Goal: Transaction & Acquisition: Book appointment/travel/reservation

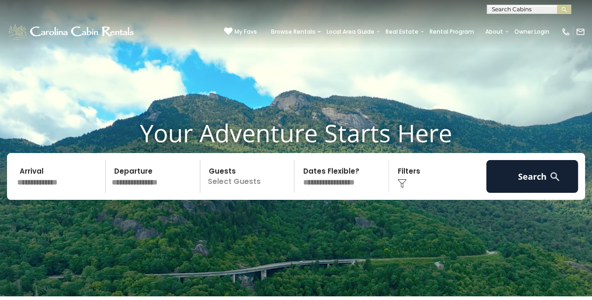
click at [497, 9] on input "text" at bounding box center [528, 11] width 82 height 9
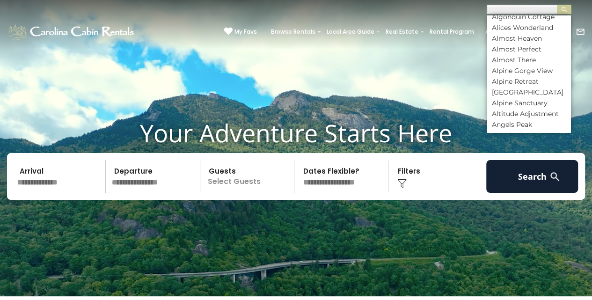
scroll to position [187, 0]
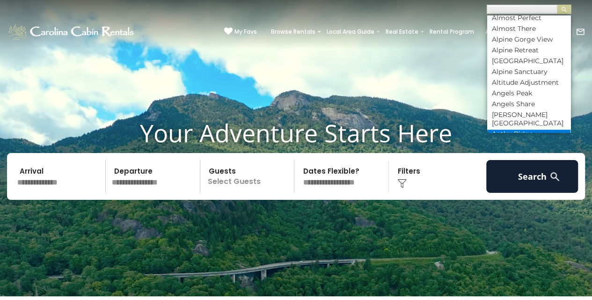
click at [520, 130] on li "Antler Ridge" at bounding box center [528, 134] width 83 height 8
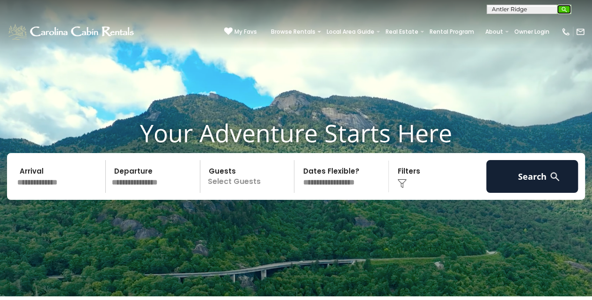
click at [563, 8] on img "submit" at bounding box center [564, 9] width 7 height 7
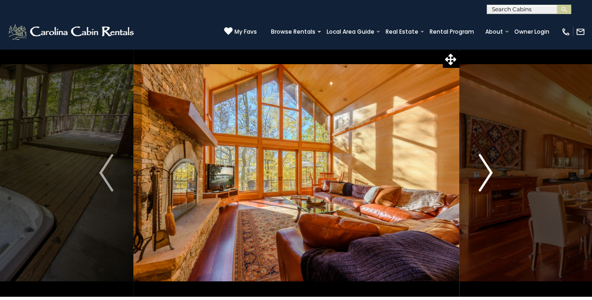
click at [488, 175] on img "Next" at bounding box center [486, 172] width 14 height 37
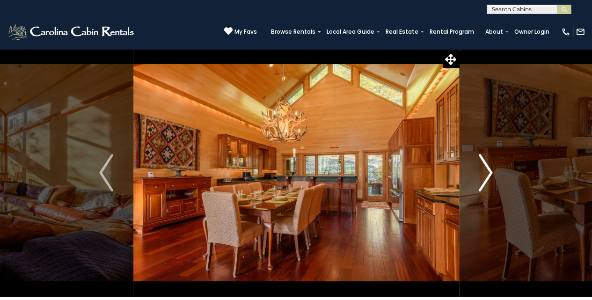
click at [489, 175] on img "Next" at bounding box center [486, 172] width 14 height 37
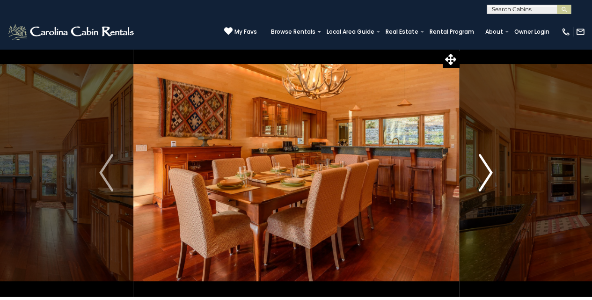
click at [489, 175] on img "Next" at bounding box center [486, 172] width 14 height 37
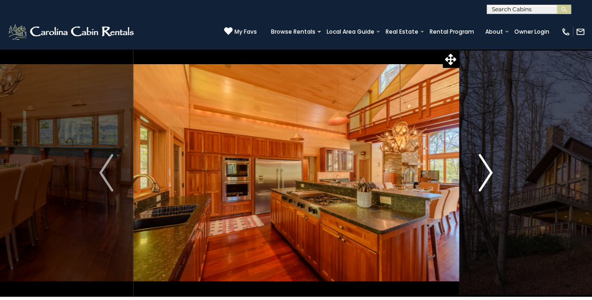
click at [489, 175] on img "Next" at bounding box center [486, 172] width 14 height 37
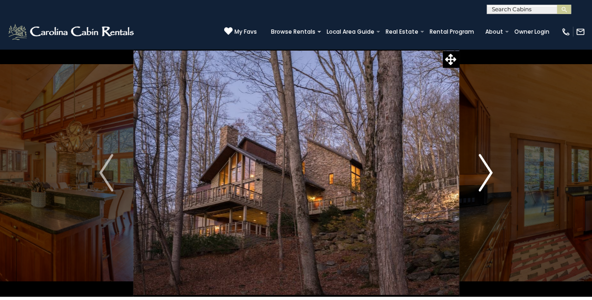
click at [489, 175] on img "Next" at bounding box center [486, 172] width 14 height 37
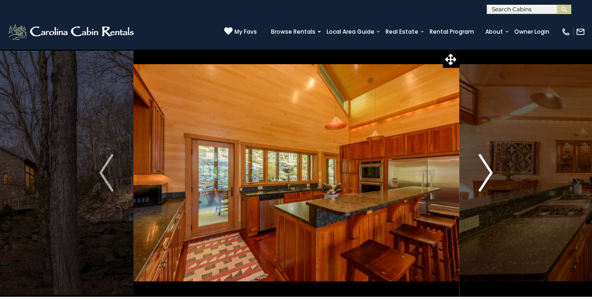
click at [489, 175] on img "Next" at bounding box center [486, 172] width 14 height 37
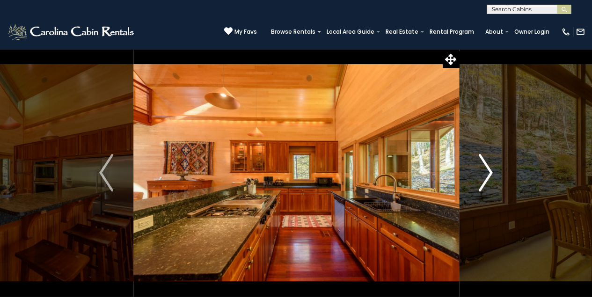
click at [489, 175] on img "Next" at bounding box center [486, 172] width 14 height 37
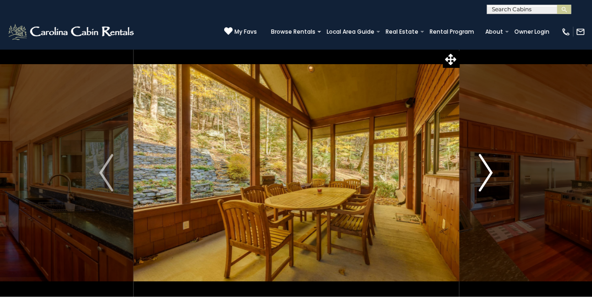
click at [489, 175] on img "Next" at bounding box center [486, 172] width 14 height 37
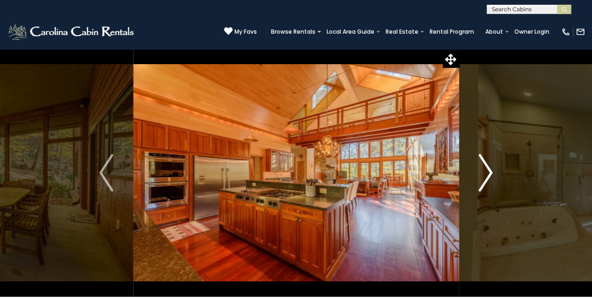
click at [489, 175] on img "Next" at bounding box center [486, 172] width 14 height 37
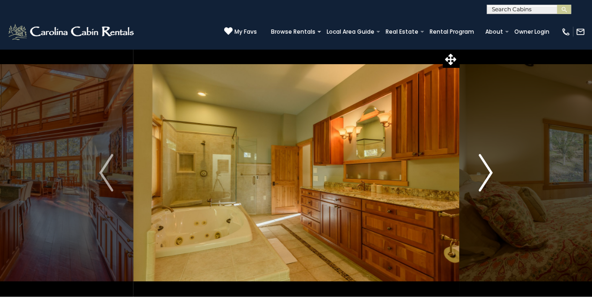
click at [489, 175] on img "Next" at bounding box center [486, 172] width 14 height 37
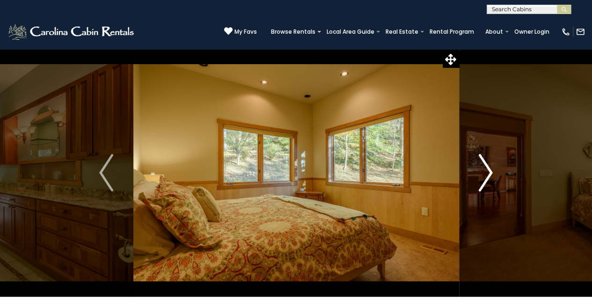
click at [489, 175] on img "Next" at bounding box center [486, 172] width 14 height 37
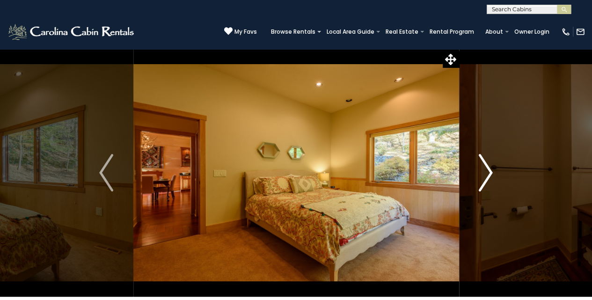
click at [489, 175] on img "Next" at bounding box center [486, 172] width 14 height 37
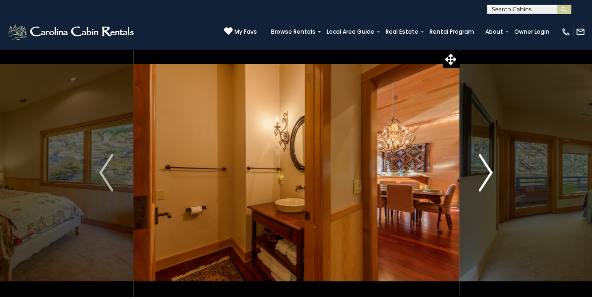
click at [489, 175] on img "Next" at bounding box center [486, 172] width 14 height 37
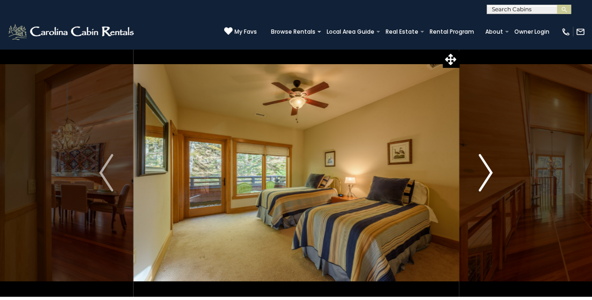
click at [489, 175] on img "Next" at bounding box center [486, 172] width 14 height 37
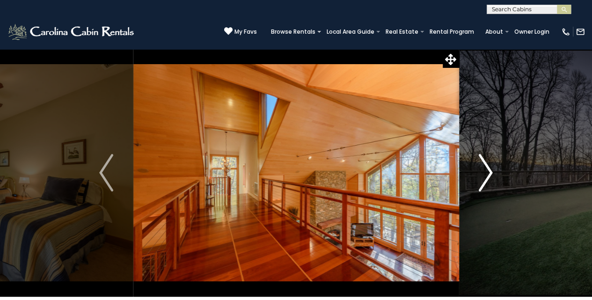
click at [489, 175] on img "Next" at bounding box center [486, 172] width 14 height 37
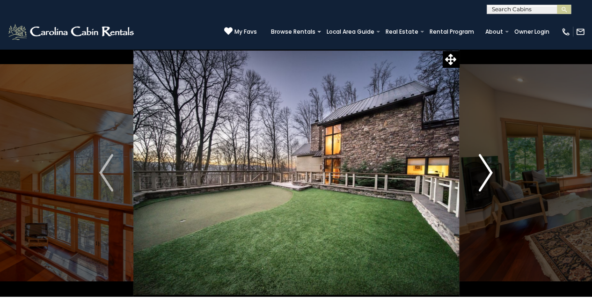
click at [489, 175] on img "Next" at bounding box center [486, 172] width 14 height 37
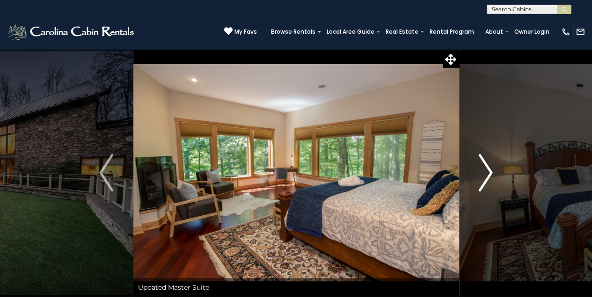
click at [489, 175] on img "Next" at bounding box center [486, 172] width 14 height 37
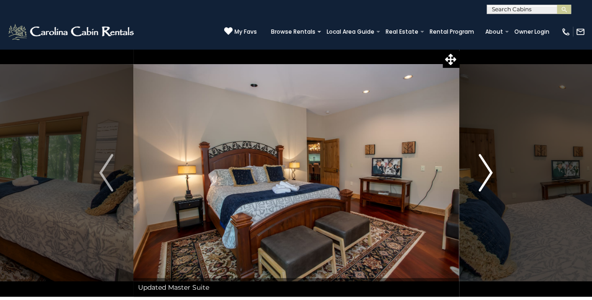
click at [489, 175] on img "Next" at bounding box center [486, 172] width 14 height 37
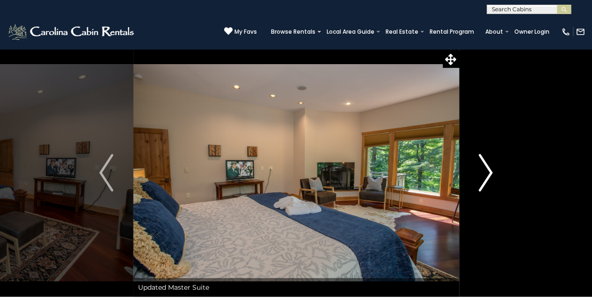
click at [489, 175] on img "Next" at bounding box center [486, 172] width 14 height 37
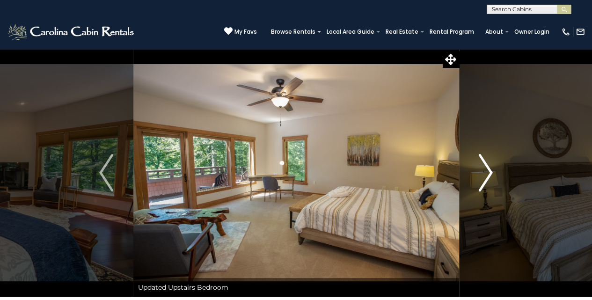
click at [489, 175] on img "Next" at bounding box center [486, 172] width 14 height 37
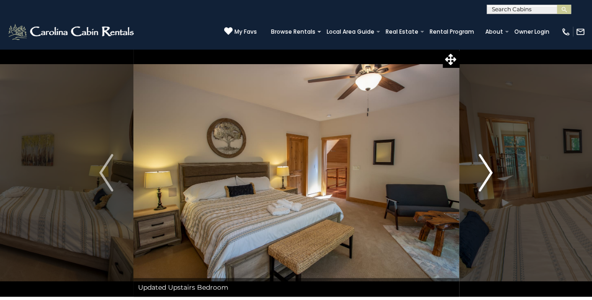
click at [489, 175] on img "Next" at bounding box center [486, 172] width 14 height 37
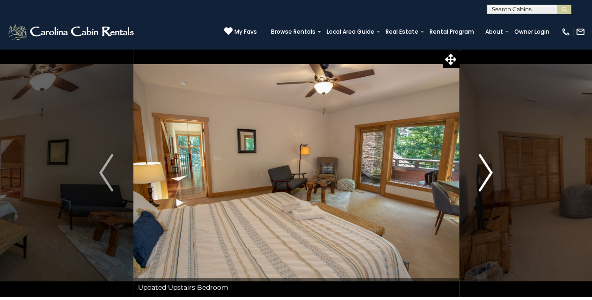
click at [489, 175] on img "Next" at bounding box center [486, 172] width 14 height 37
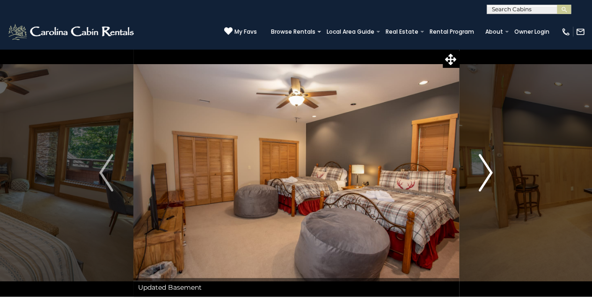
click at [489, 175] on img "Next" at bounding box center [486, 172] width 14 height 37
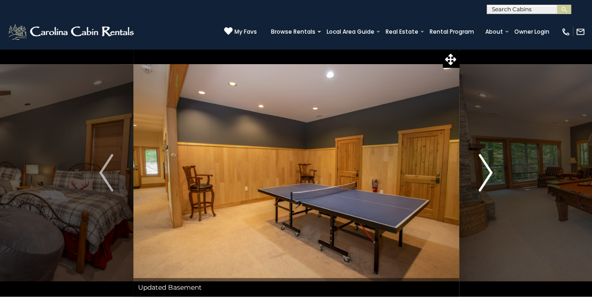
click at [489, 175] on img "Next" at bounding box center [486, 172] width 14 height 37
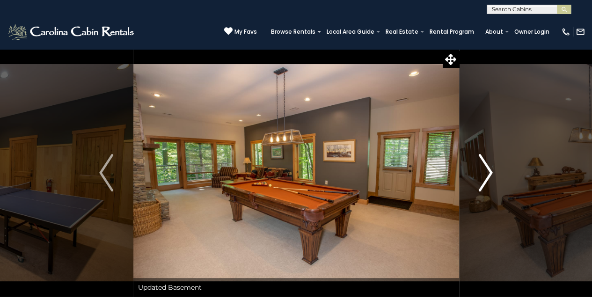
click at [489, 175] on img "Next" at bounding box center [486, 172] width 14 height 37
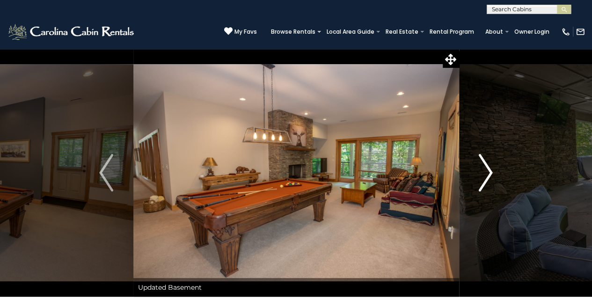
click at [489, 175] on img "Next" at bounding box center [486, 172] width 14 height 37
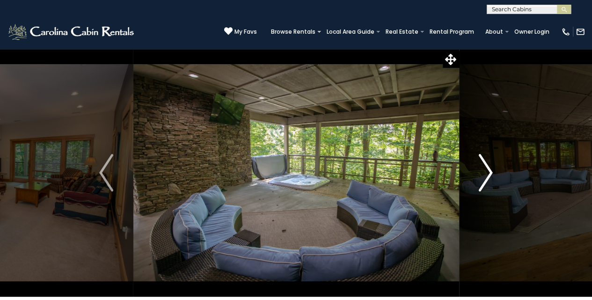
click at [489, 175] on img "Next" at bounding box center [486, 172] width 14 height 37
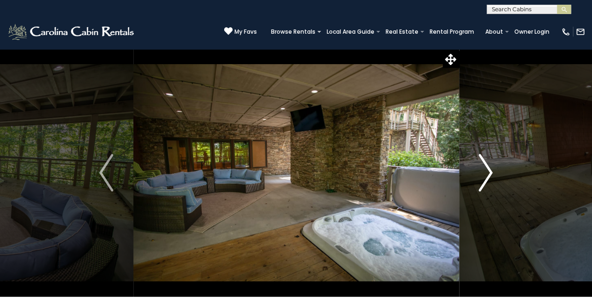
click at [489, 175] on img "Next" at bounding box center [486, 172] width 14 height 37
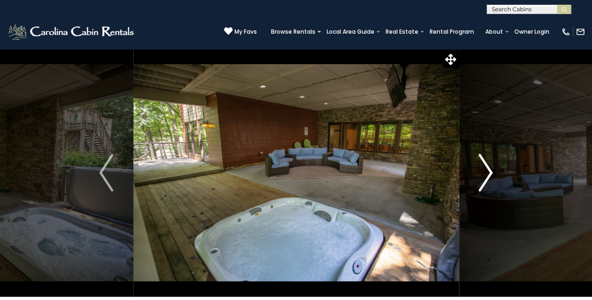
click at [489, 175] on img "Next" at bounding box center [486, 172] width 14 height 37
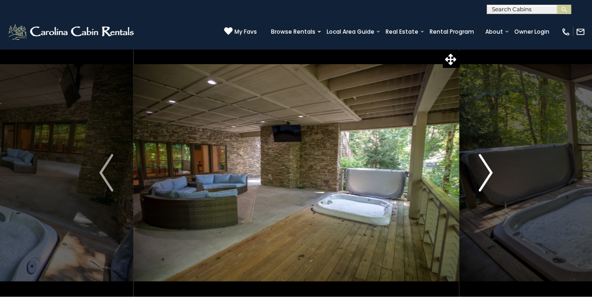
click at [489, 175] on img "Next" at bounding box center [486, 172] width 14 height 37
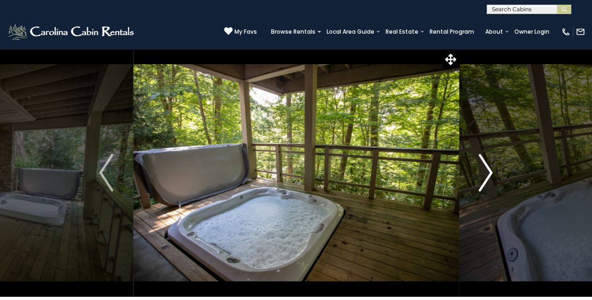
click at [489, 175] on img "Next" at bounding box center [486, 172] width 14 height 37
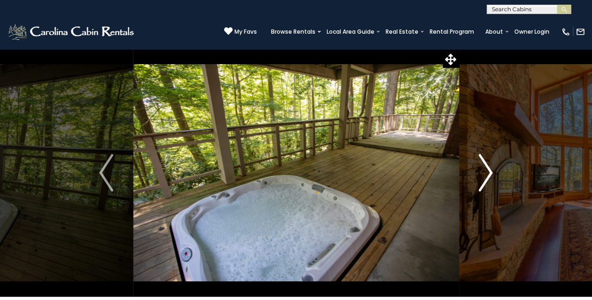
click at [489, 175] on img "Next" at bounding box center [486, 172] width 14 height 37
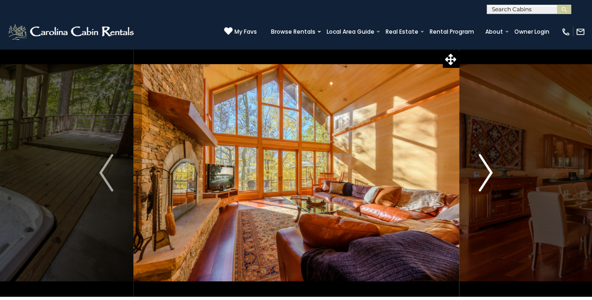
click at [489, 175] on img "Next" at bounding box center [486, 172] width 14 height 37
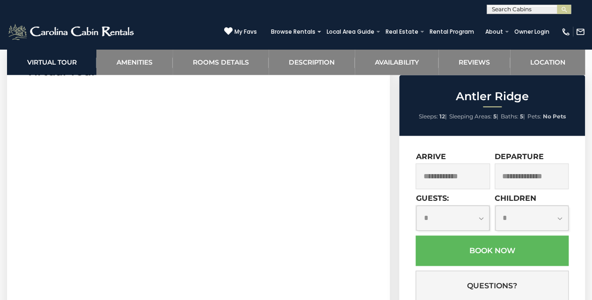
scroll to position [437, 0]
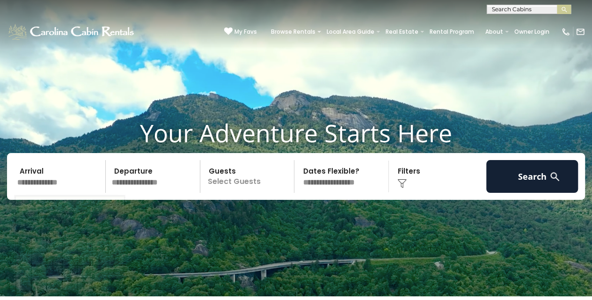
click at [41, 183] on input "text" at bounding box center [60, 176] width 92 height 33
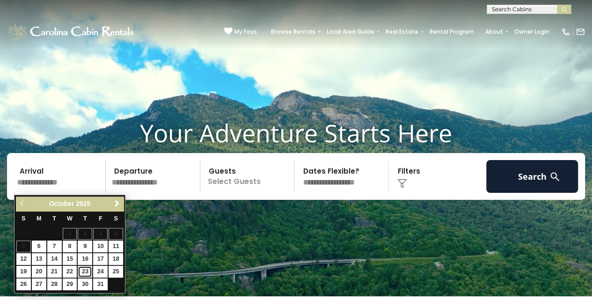
click at [88, 270] on link "23" at bounding box center [85, 272] width 15 height 12
type input "********"
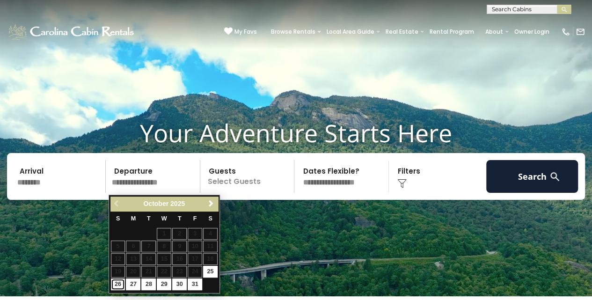
click at [118, 283] on link "26" at bounding box center [118, 285] width 15 height 12
type input "********"
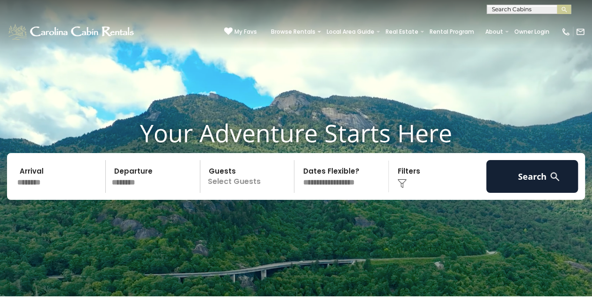
click at [251, 186] on p "Select Guests" at bounding box center [248, 176] width 91 height 33
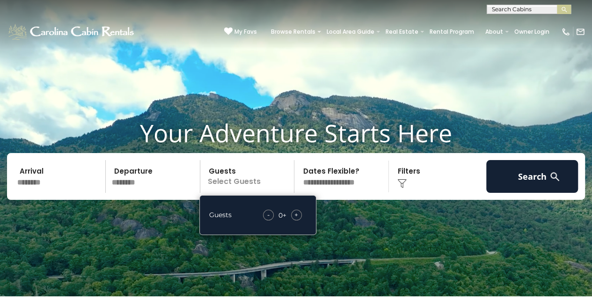
click at [295, 216] on span "+" at bounding box center [297, 214] width 4 height 9
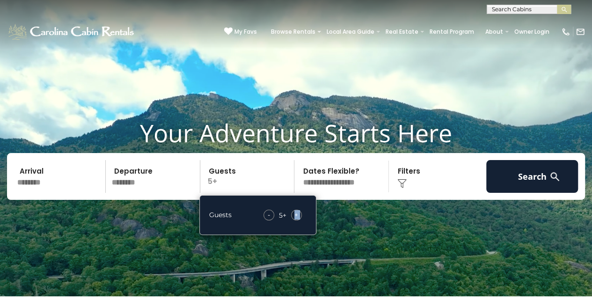
click at [295, 216] on span "+" at bounding box center [297, 214] width 4 height 9
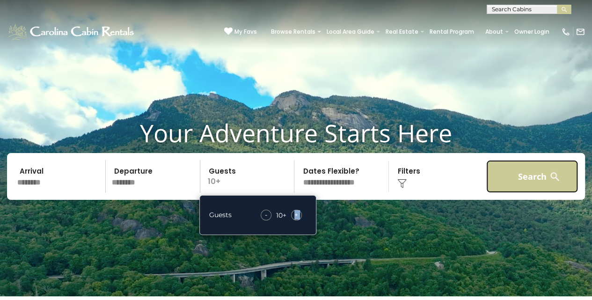
click at [533, 178] on button "Search" at bounding box center [532, 176] width 92 height 33
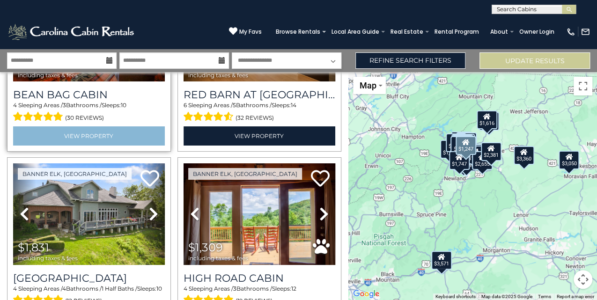
scroll to position [1779, 0]
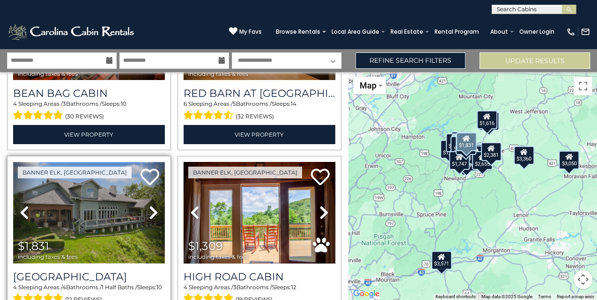
click at [96, 211] on img at bounding box center [89, 213] width 152 height 102
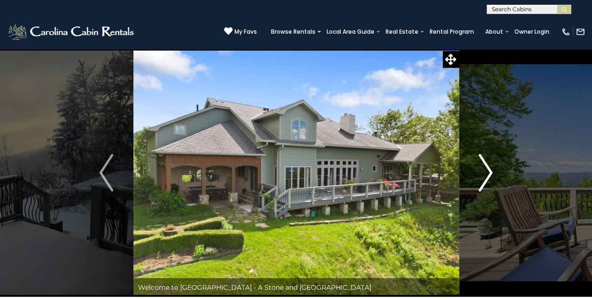
click at [489, 174] on img "Next" at bounding box center [486, 172] width 14 height 37
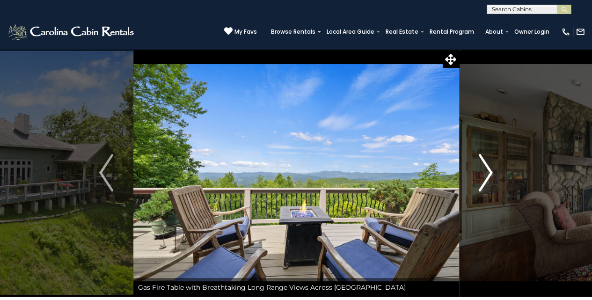
click at [489, 174] on img "Next" at bounding box center [486, 172] width 14 height 37
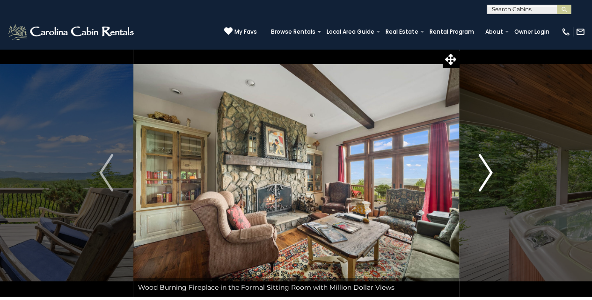
click at [489, 174] on img "Next" at bounding box center [486, 172] width 14 height 37
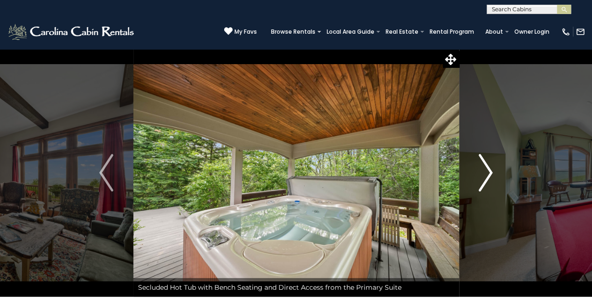
click at [489, 174] on img "Next" at bounding box center [486, 172] width 14 height 37
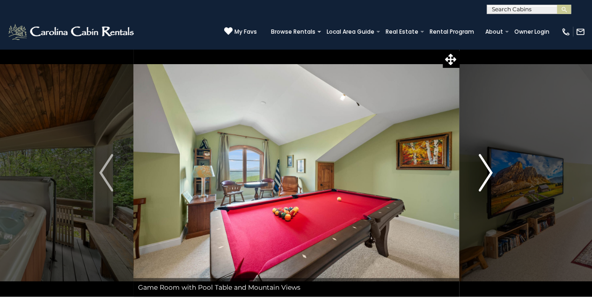
click at [489, 174] on img "Next" at bounding box center [486, 172] width 14 height 37
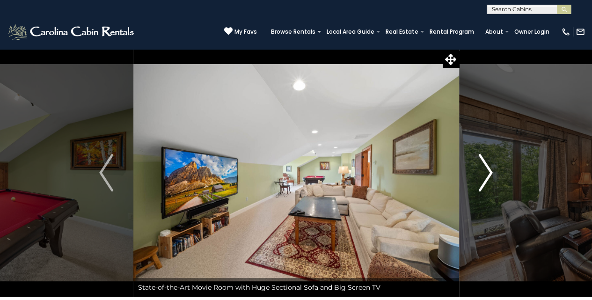
click at [489, 174] on img "Next" at bounding box center [486, 172] width 14 height 37
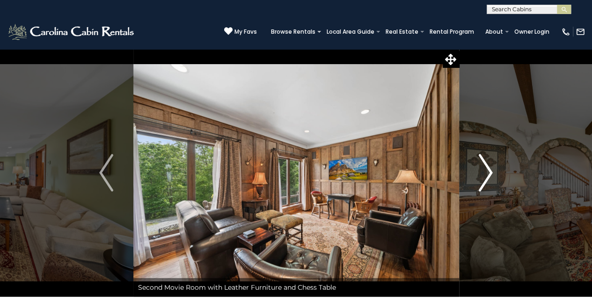
click at [489, 174] on img "Next" at bounding box center [486, 172] width 14 height 37
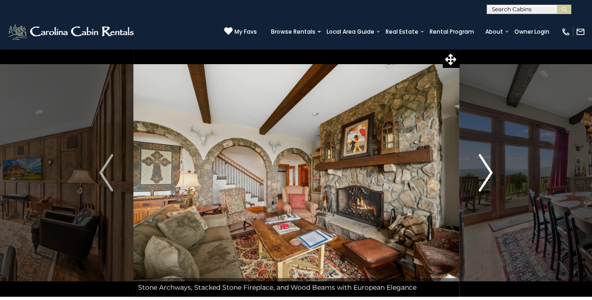
click at [489, 174] on img "Next" at bounding box center [486, 172] width 14 height 37
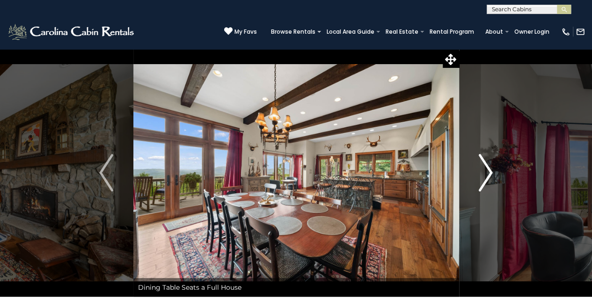
click at [489, 174] on img "Next" at bounding box center [486, 172] width 14 height 37
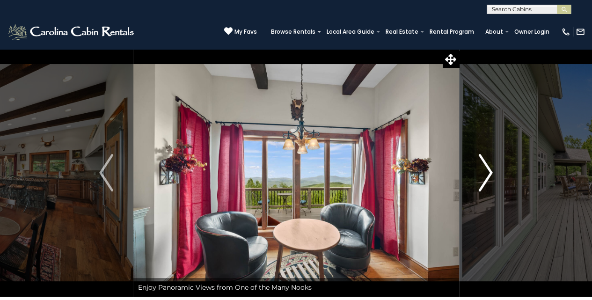
click at [489, 174] on img "Next" at bounding box center [486, 172] width 14 height 37
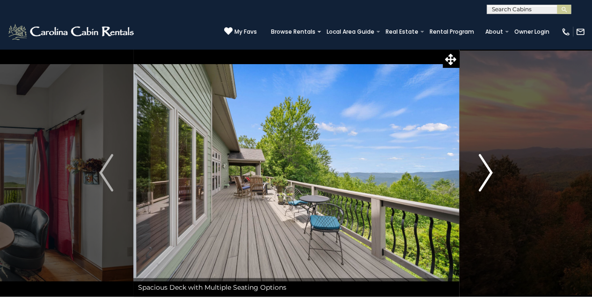
click at [489, 174] on img "Next" at bounding box center [486, 172] width 14 height 37
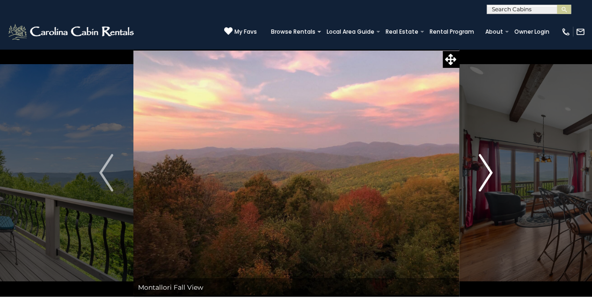
click at [489, 174] on img "Next" at bounding box center [486, 172] width 14 height 37
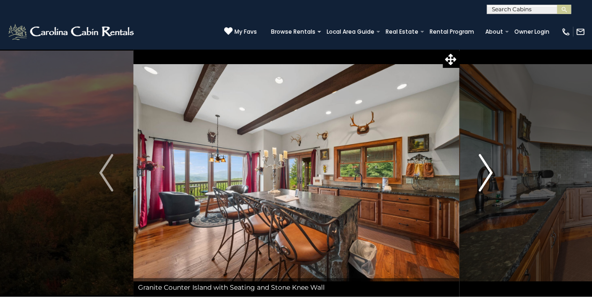
click at [489, 174] on img "Next" at bounding box center [486, 172] width 14 height 37
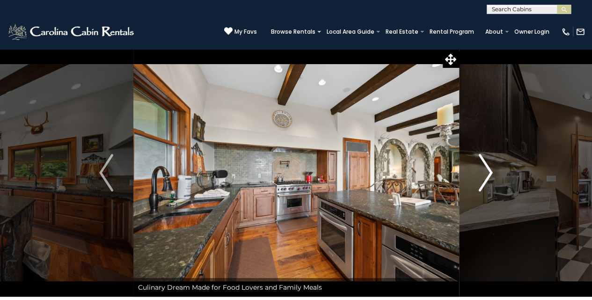
click at [489, 174] on img "Next" at bounding box center [486, 172] width 14 height 37
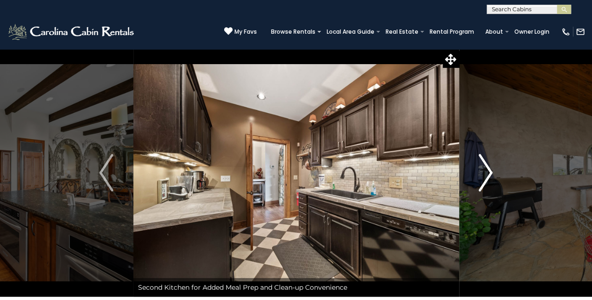
click at [489, 174] on img "Next" at bounding box center [486, 172] width 14 height 37
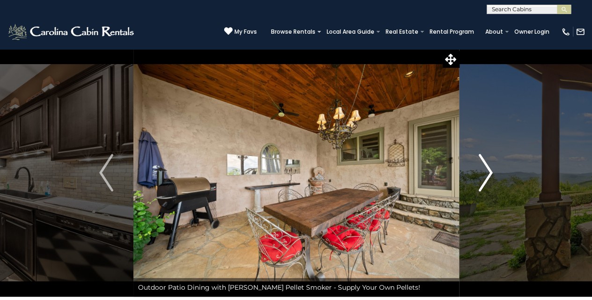
click at [489, 174] on img "Next" at bounding box center [486, 172] width 14 height 37
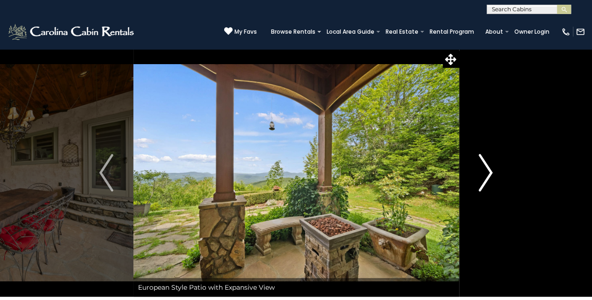
click at [489, 174] on img "Next" at bounding box center [486, 172] width 14 height 37
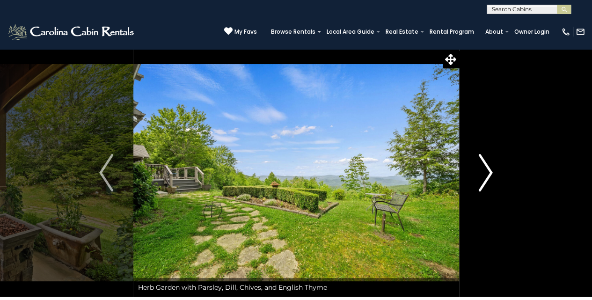
click at [489, 174] on img "Next" at bounding box center [486, 172] width 14 height 37
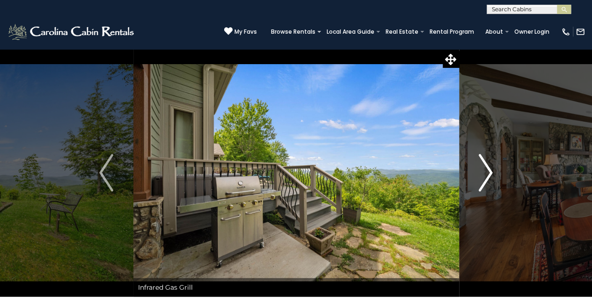
click at [489, 174] on img "Next" at bounding box center [486, 172] width 14 height 37
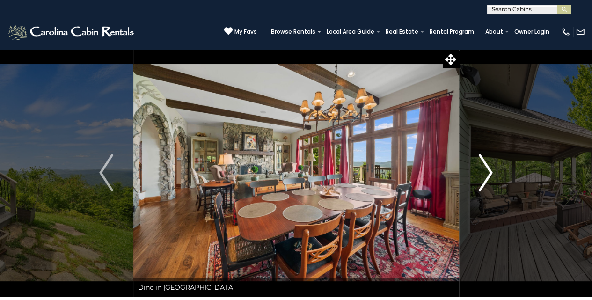
click at [489, 174] on img "Next" at bounding box center [486, 172] width 14 height 37
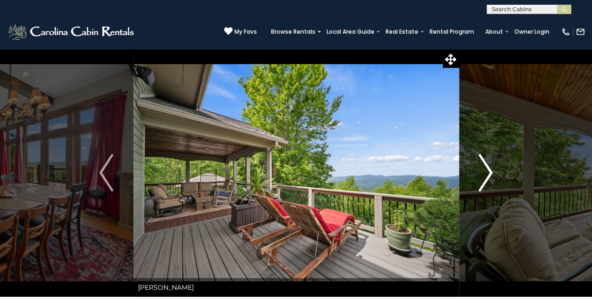
click at [489, 174] on img "Next" at bounding box center [486, 172] width 14 height 37
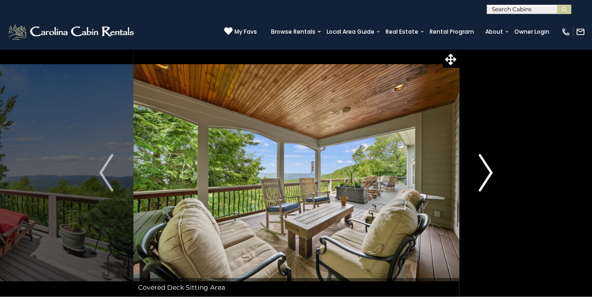
click at [489, 174] on img "Next" at bounding box center [486, 172] width 14 height 37
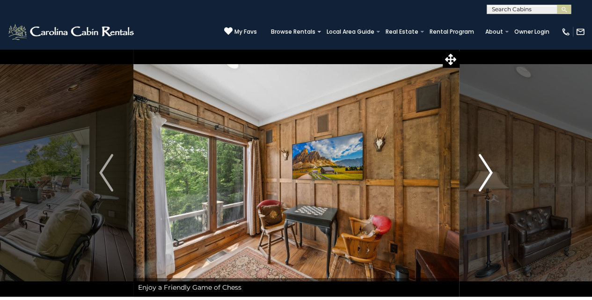
click at [489, 174] on img "Next" at bounding box center [486, 172] width 14 height 37
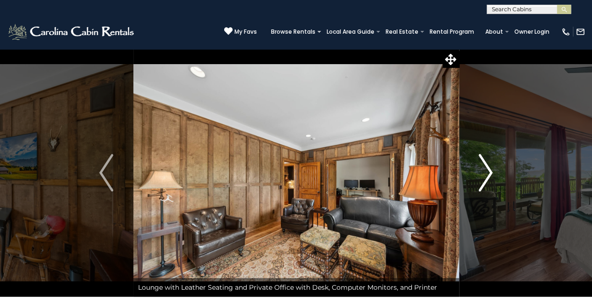
click at [489, 174] on img "Next" at bounding box center [486, 172] width 14 height 37
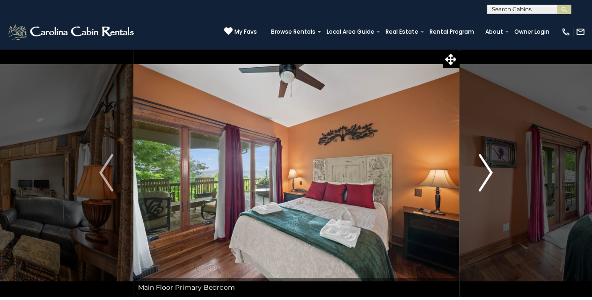
click at [489, 174] on img "Next" at bounding box center [486, 172] width 14 height 37
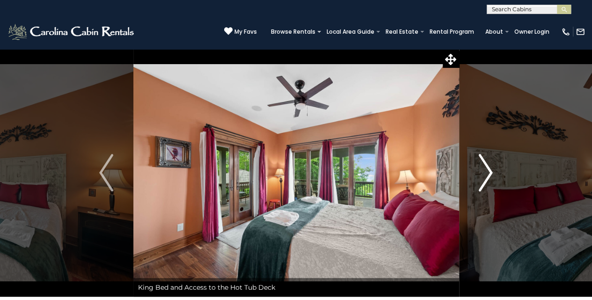
click at [489, 174] on img "Next" at bounding box center [486, 172] width 14 height 37
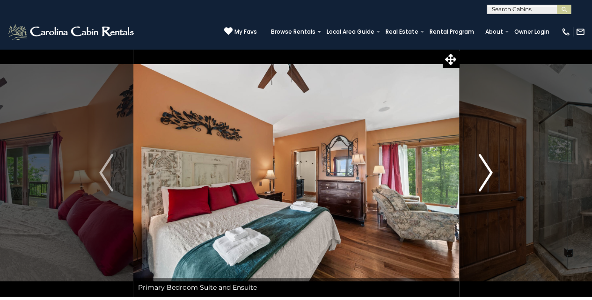
click at [489, 174] on img "Next" at bounding box center [486, 172] width 14 height 37
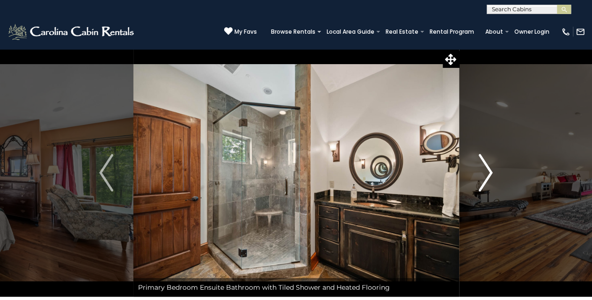
click at [489, 174] on img "Next" at bounding box center [486, 172] width 14 height 37
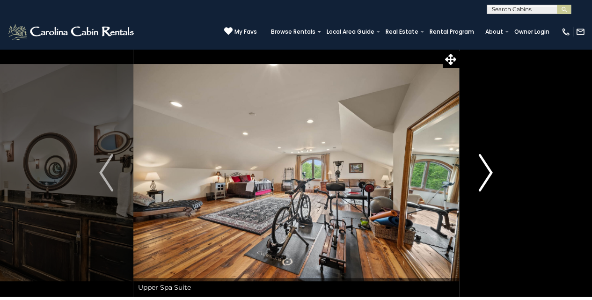
click at [489, 174] on img "Next" at bounding box center [486, 172] width 14 height 37
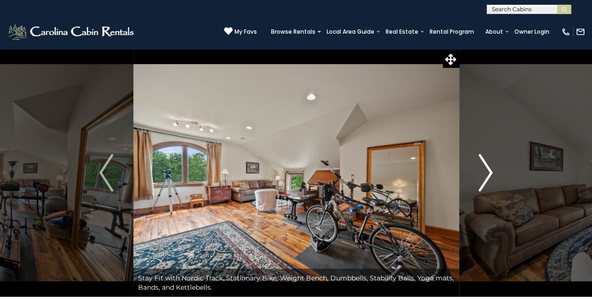
click at [489, 174] on img "Next" at bounding box center [486, 172] width 14 height 37
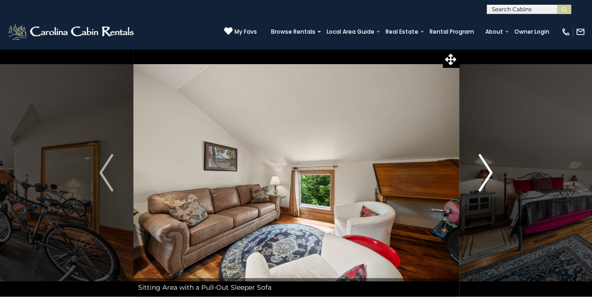
click at [489, 174] on img "Next" at bounding box center [486, 172] width 14 height 37
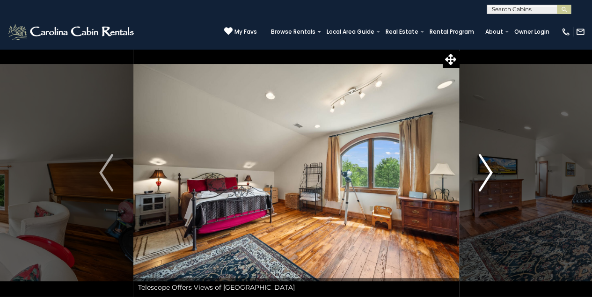
click at [489, 174] on img "Next" at bounding box center [486, 172] width 14 height 37
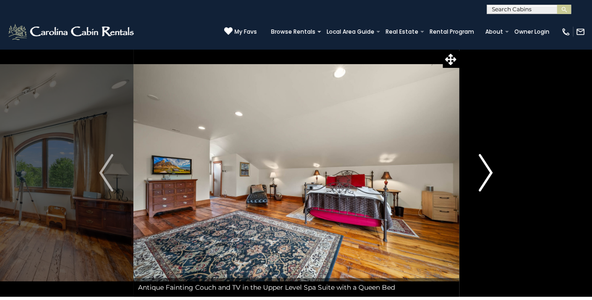
click at [489, 174] on img "Next" at bounding box center [486, 172] width 14 height 37
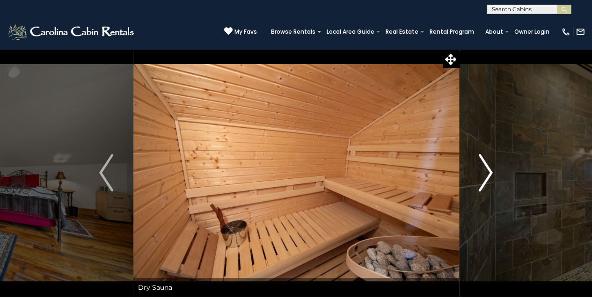
click at [489, 174] on img "Next" at bounding box center [486, 172] width 14 height 37
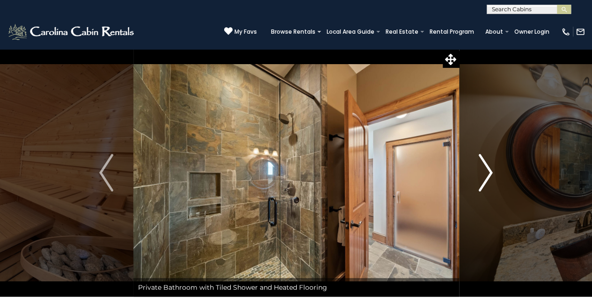
click at [489, 174] on img "Next" at bounding box center [486, 172] width 14 height 37
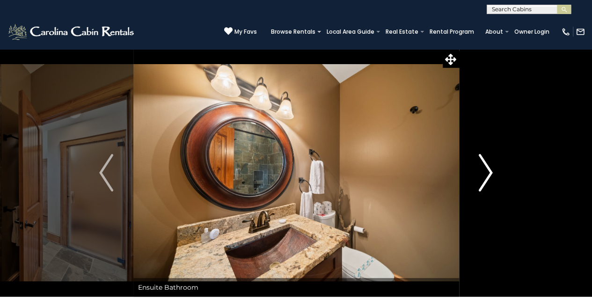
click at [489, 174] on img "Next" at bounding box center [486, 172] width 14 height 37
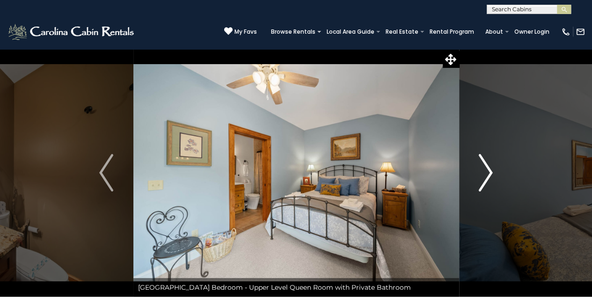
click at [489, 174] on img "Next" at bounding box center [486, 172] width 14 height 37
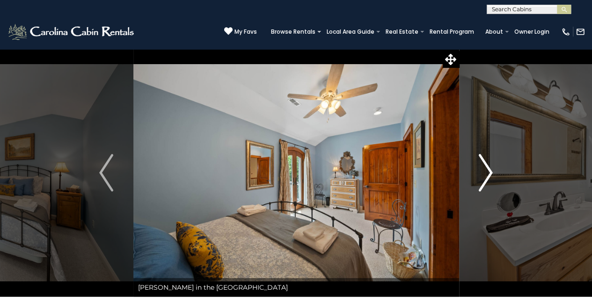
click at [489, 174] on img "Next" at bounding box center [486, 172] width 14 height 37
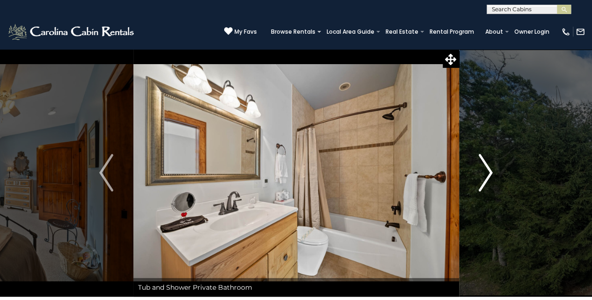
click at [489, 174] on img "Next" at bounding box center [486, 172] width 14 height 37
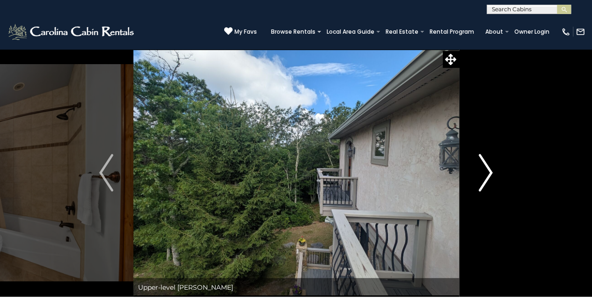
click at [489, 174] on img "Next" at bounding box center [486, 172] width 14 height 37
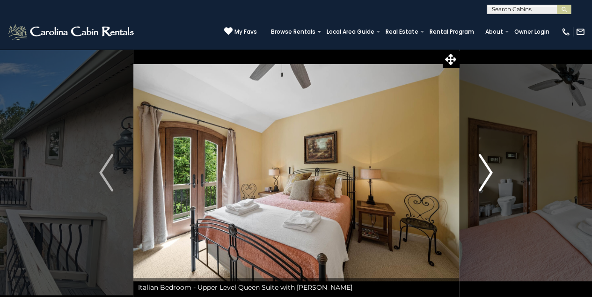
click at [489, 174] on img "Next" at bounding box center [486, 172] width 14 height 37
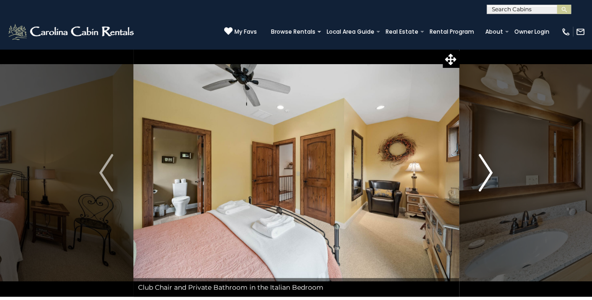
click at [489, 174] on img "Next" at bounding box center [486, 172] width 14 height 37
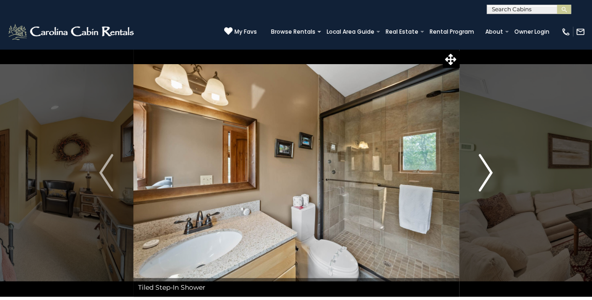
click at [489, 174] on img "Next" at bounding box center [486, 172] width 14 height 37
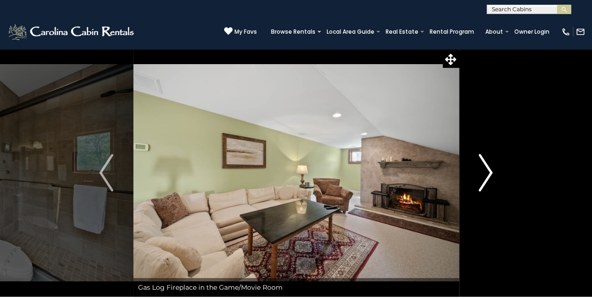
click at [489, 174] on img "Next" at bounding box center [486, 172] width 14 height 37
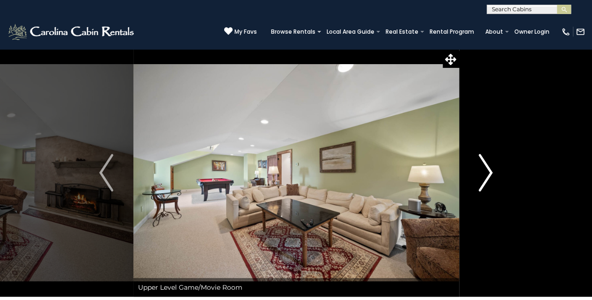
click at [489, 176] on img "Next" at bounding box center [486, 172] width 14 height 37
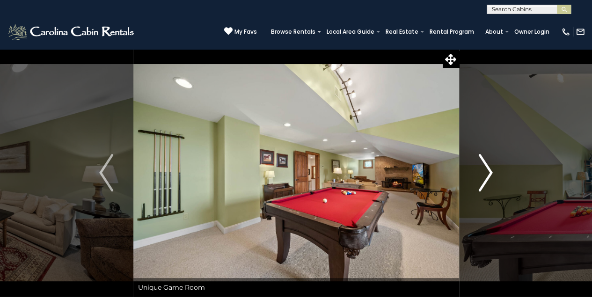
click at [489, 176] on img "Next" at bounding box center [486, 172] width 14 height 37
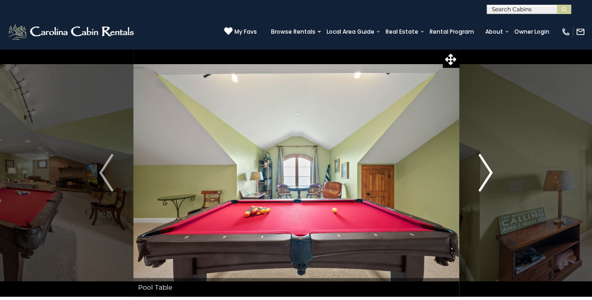
click at [489, 176] on img "Next" at bounding box center [486, 172] width 14 height 37
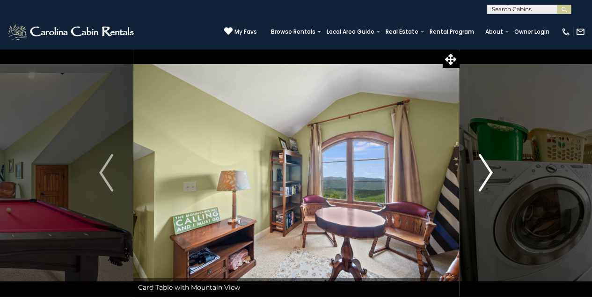
click at [489, 176] on img "Next" at bounding box center [486, 172] width 14 height 37
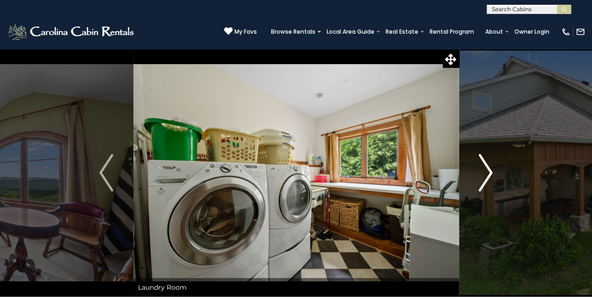
click at [489, 176] on img "Next" at bounding box center [486, 172] width 14 height 37
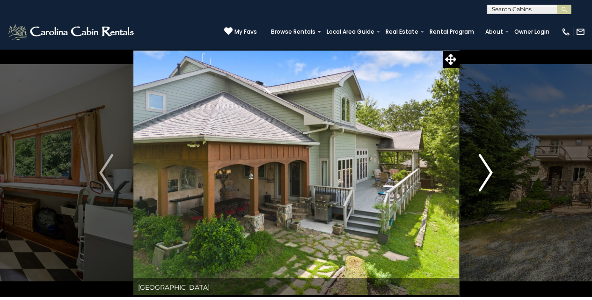
click at [489, 176] on img "Next" at bounding box center [486, 172] width 14 height 37
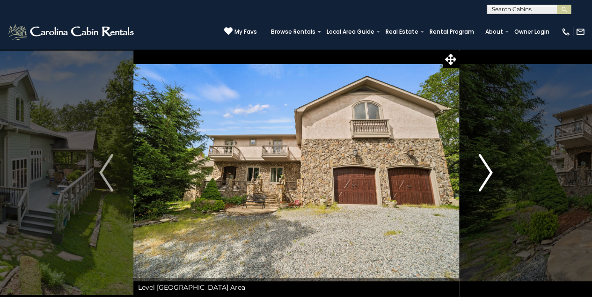
click at [489, 176] on img "Next" at bounding box center [486, 172] width 14 height 37
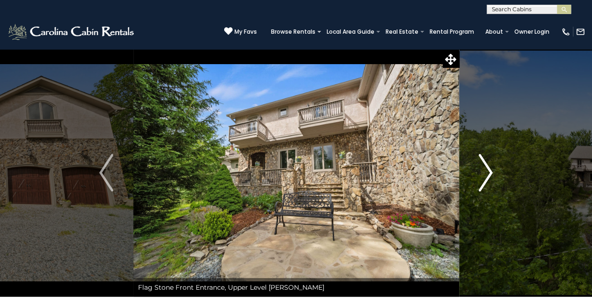
click at [489, 176] on img "Next" at bounding box center [486, 172] width 14 height 37
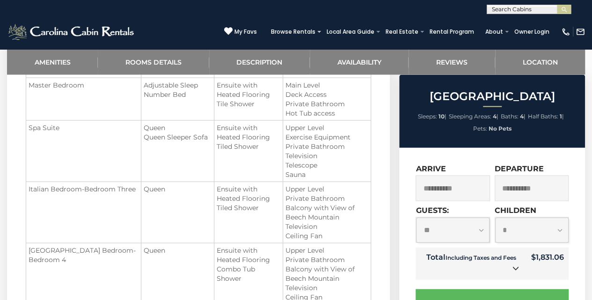
scroll to position [936, 0]
